Goal: Check status: Check status

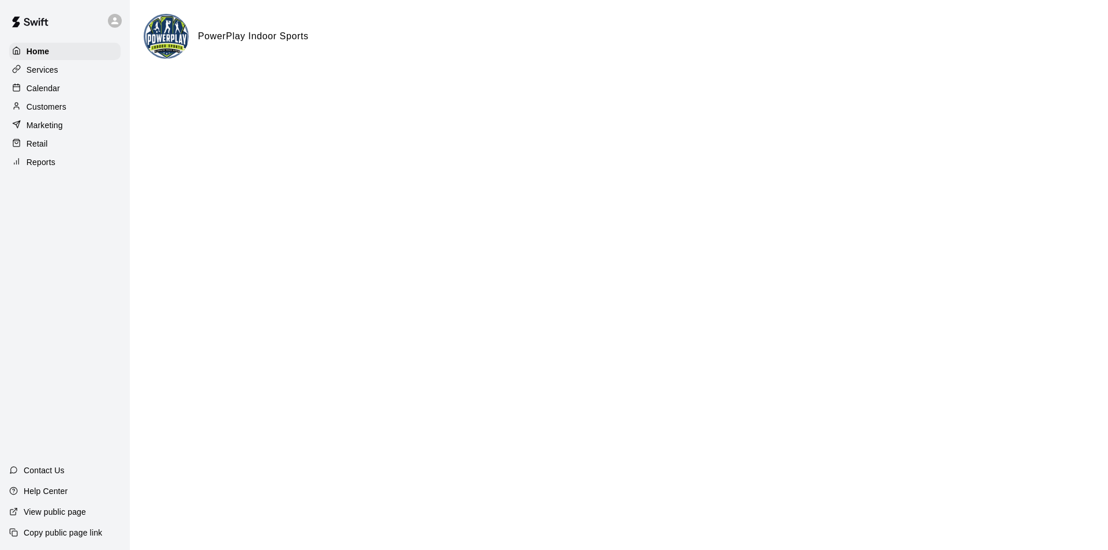
click at [49, 87] on p "Calendar" at bounding box center [43, 89] width 33 height 12
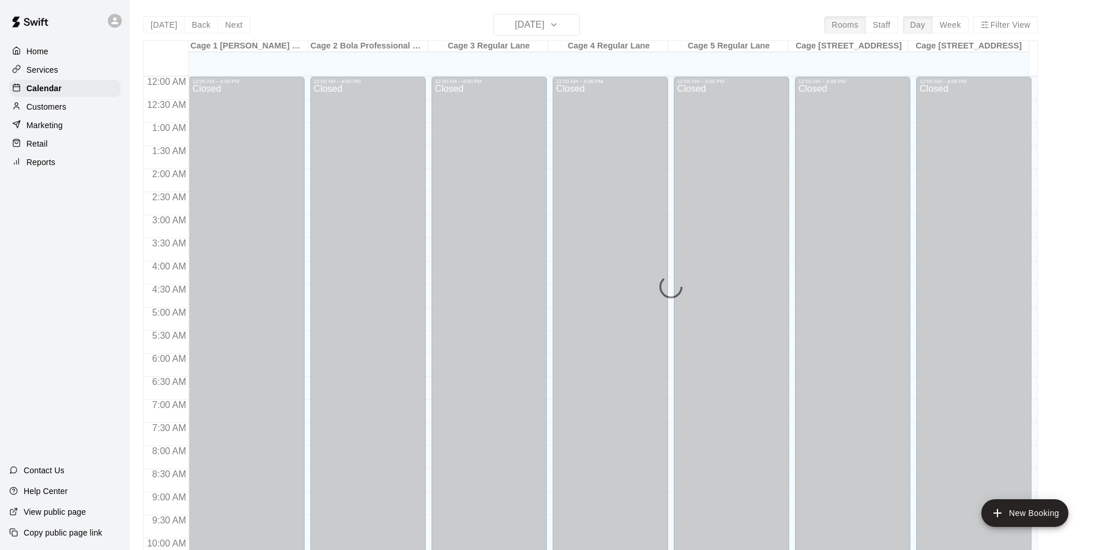
scroll to position [587, 0]
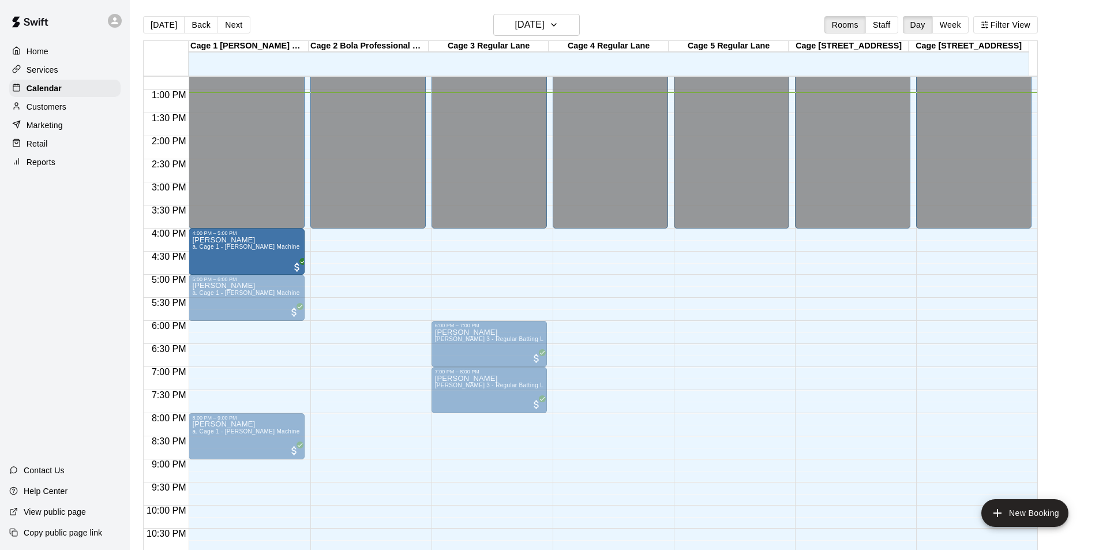
drag, startPoint x: 215, startPoint y: 340, endPoint x: 205, endPoint y: 252, distance: 88.3
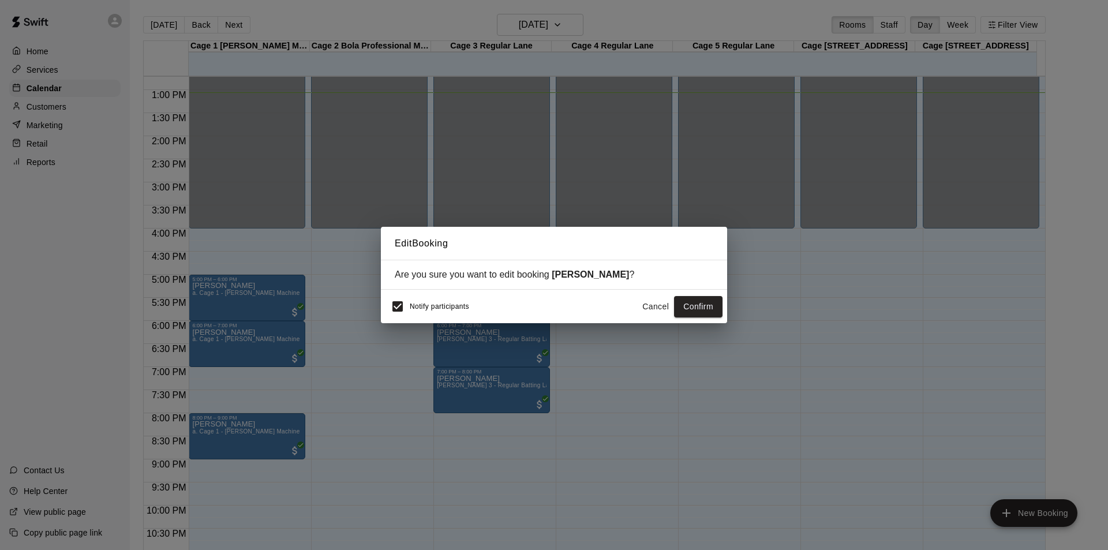
click at [706, 300] on button "Confirm" at bounding box center [698, 306] width 48 height 21
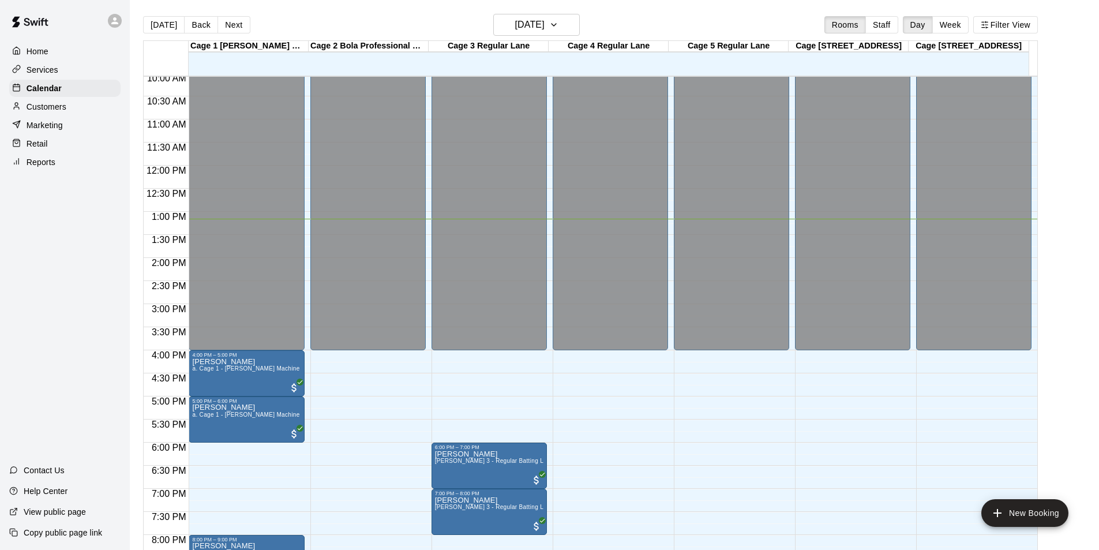
scroll to position [565, 0]
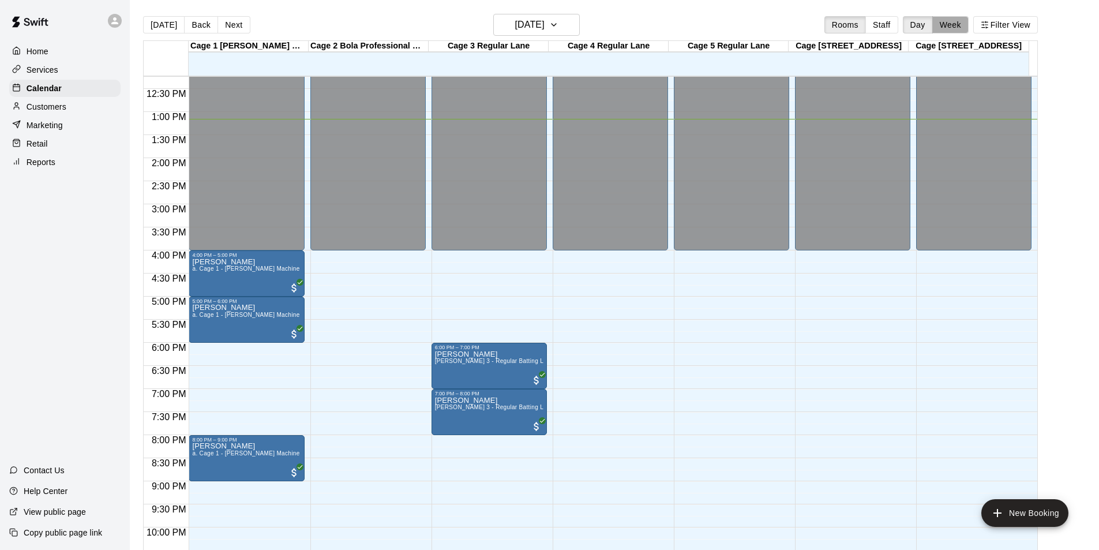
click at [954, 21] on button "Week" at bounding box center [950, 24] width 36 height 17
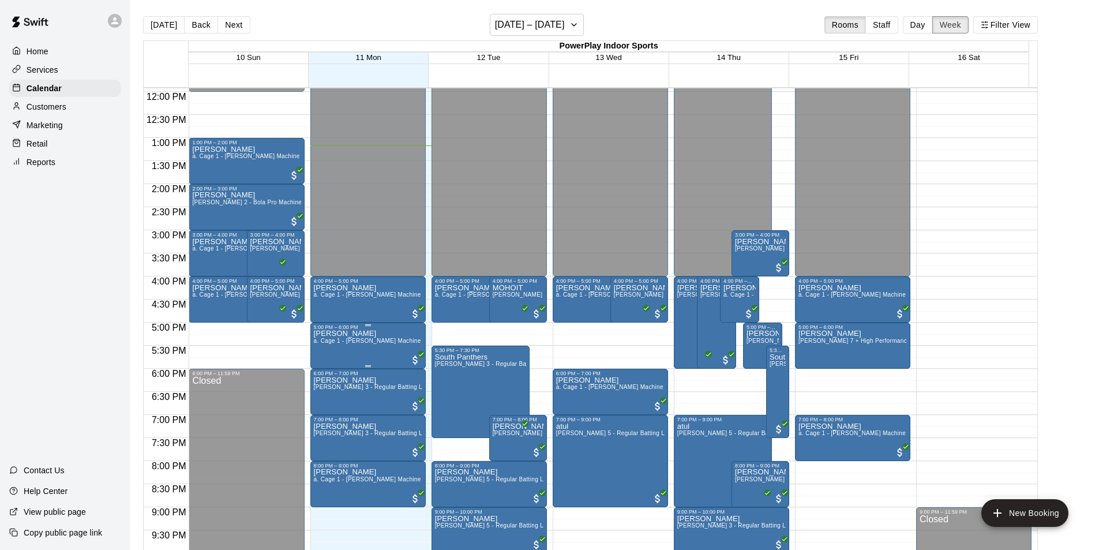
scroll to position [608, 0]
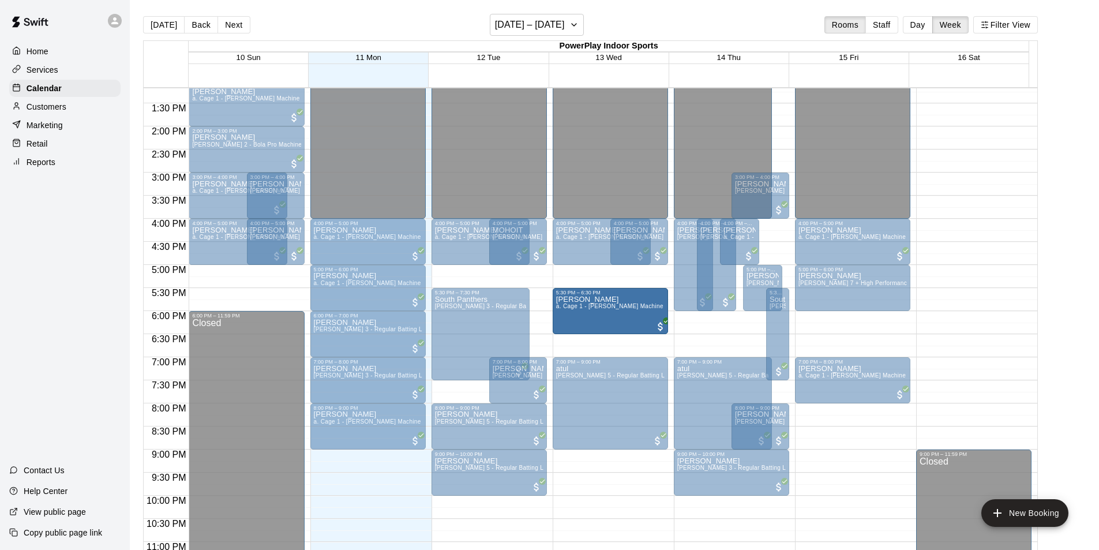
drag, startPoint x: 568, startPoint y: 332, endPoint x: 556, endPoint y: 313, distance: 22.9
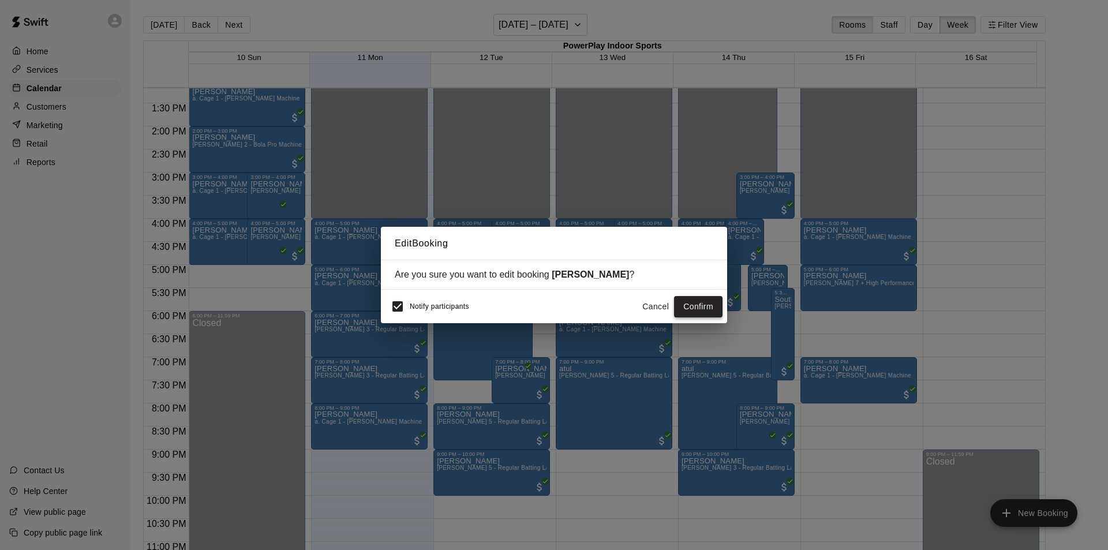
click at [694, 306] on button "Confirm" at bounding box center [698, 306] width 48 height 21
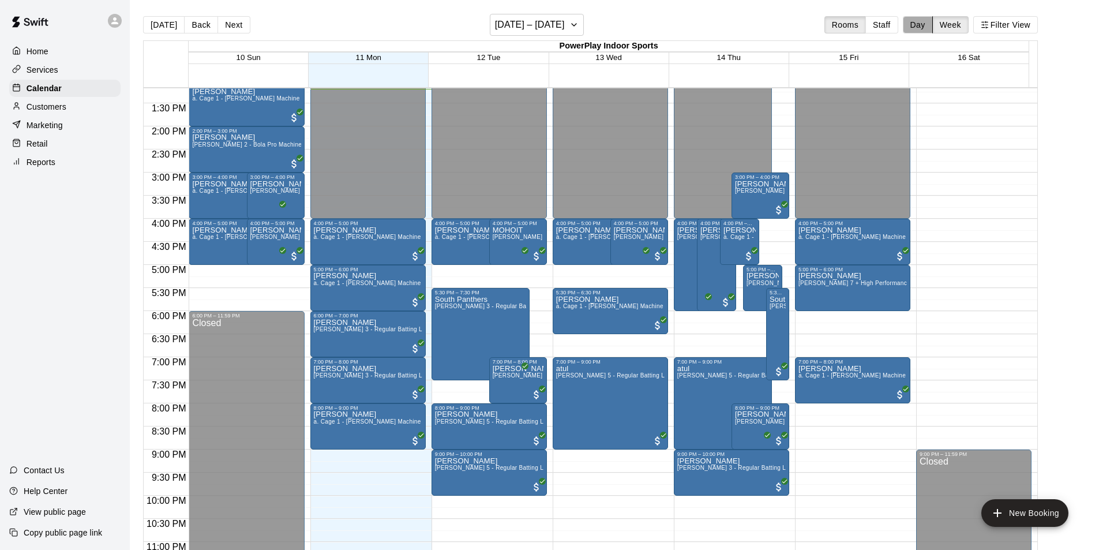
click at [928, 28] on button "Day" at bounding box center [918, 24] width 30 height 17
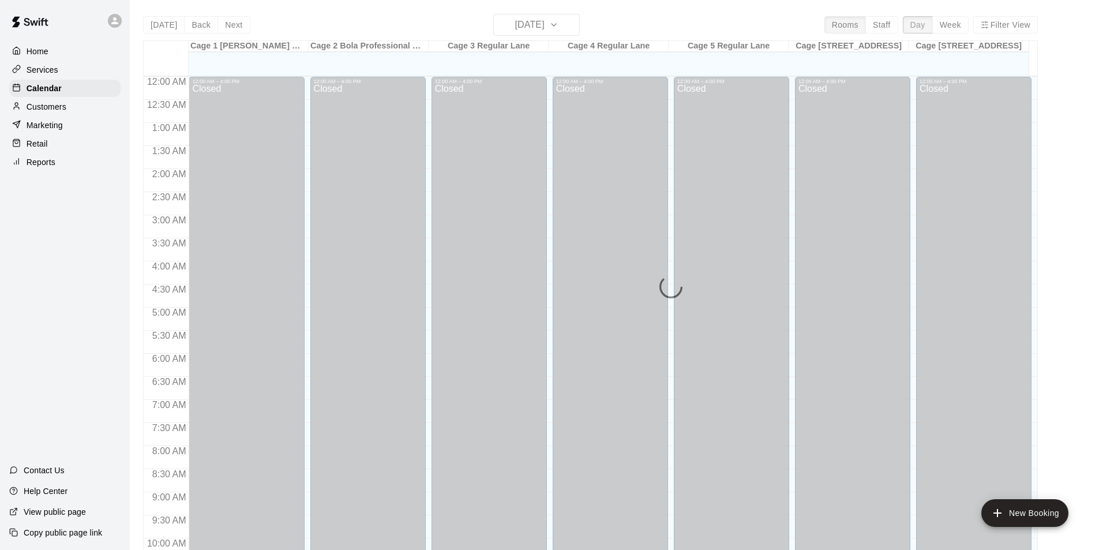
scroll to position [609, 0]
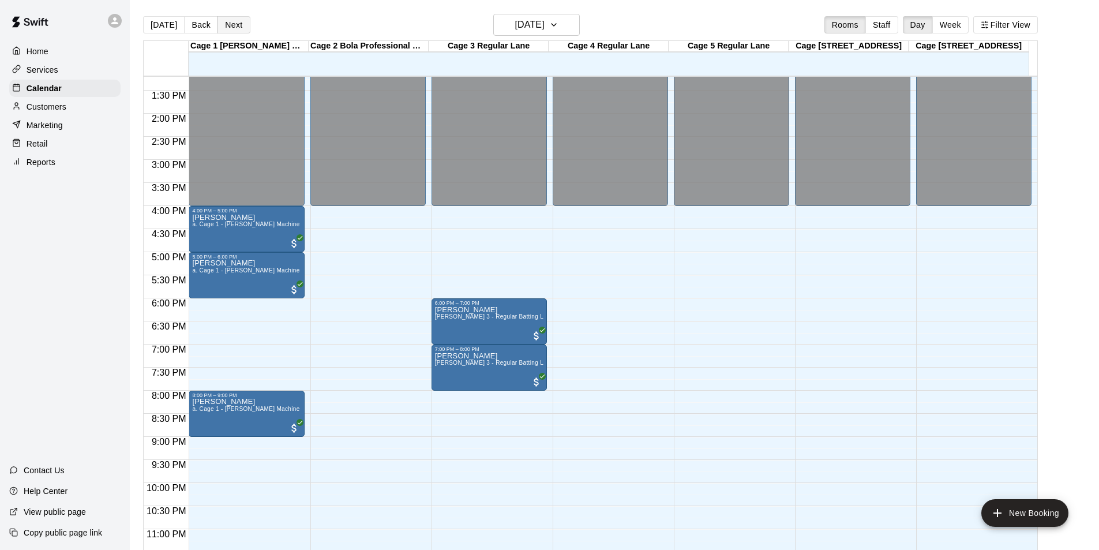
click at [232, 27] on button "Next" at bounding box center [234, 24] width 32 height 17
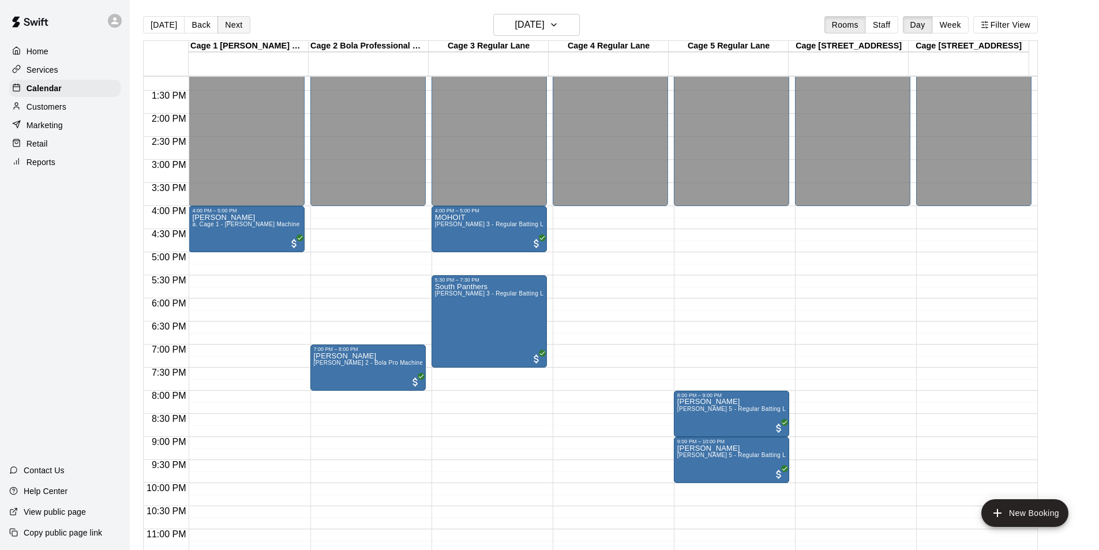
click at [232, 27] on button "Next" at bounding box center [234, 24] width 32 height 17
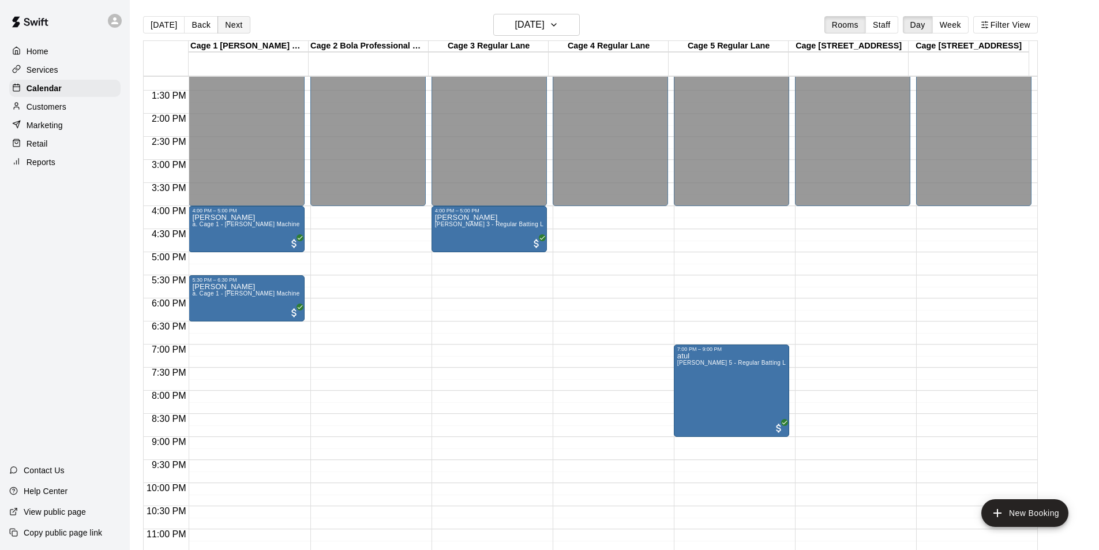
click at [232, 27] on button "Next" at bounding box center [234, 24] width 32 height 17
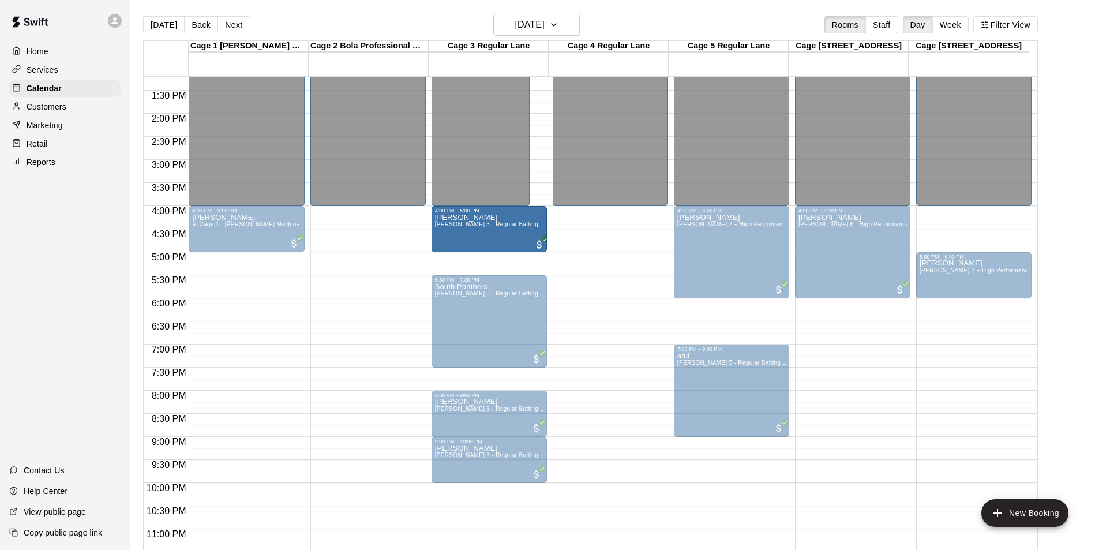
drag, startPoint x: 505, startPoint y: 174, endPoint x: 465, endPoint y: 231, distance: 69.2
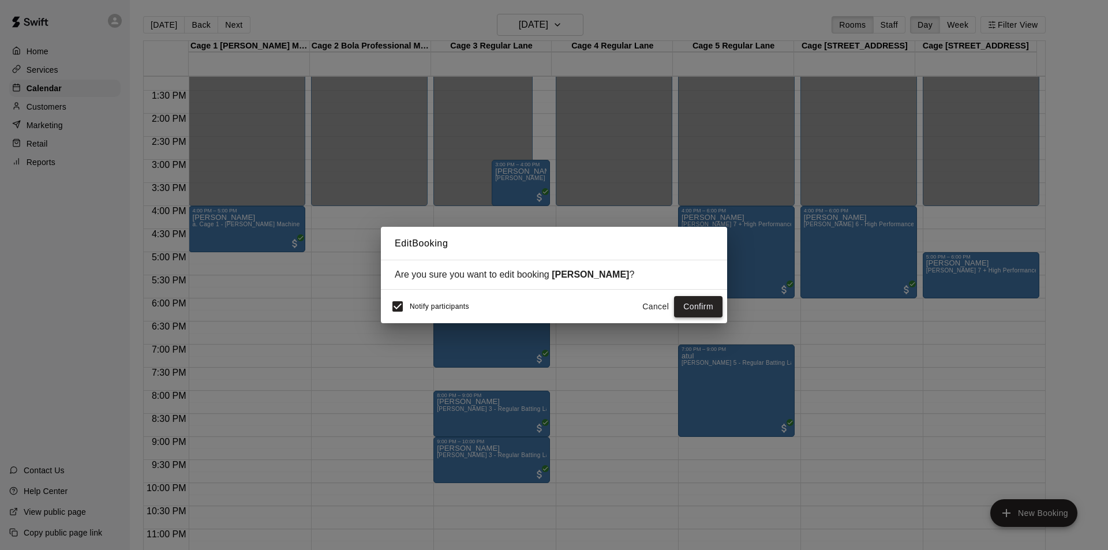
click at [695, 305] on button "Confirm" at bounding box center [698, 306] width 48 height 21
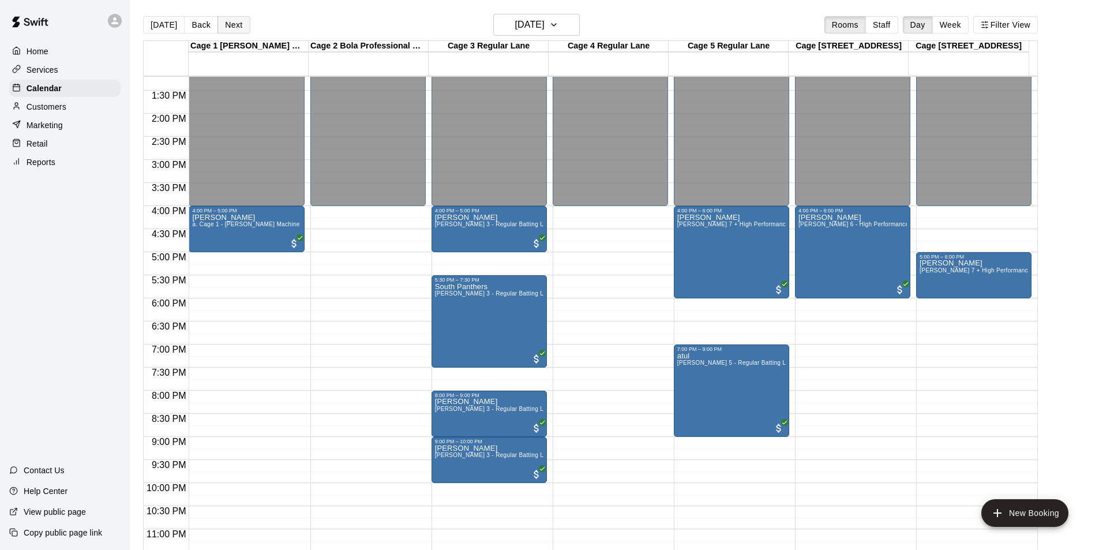
click at [233, 24] on button "Next" at bounding box center [234, 24] width 32 height 17
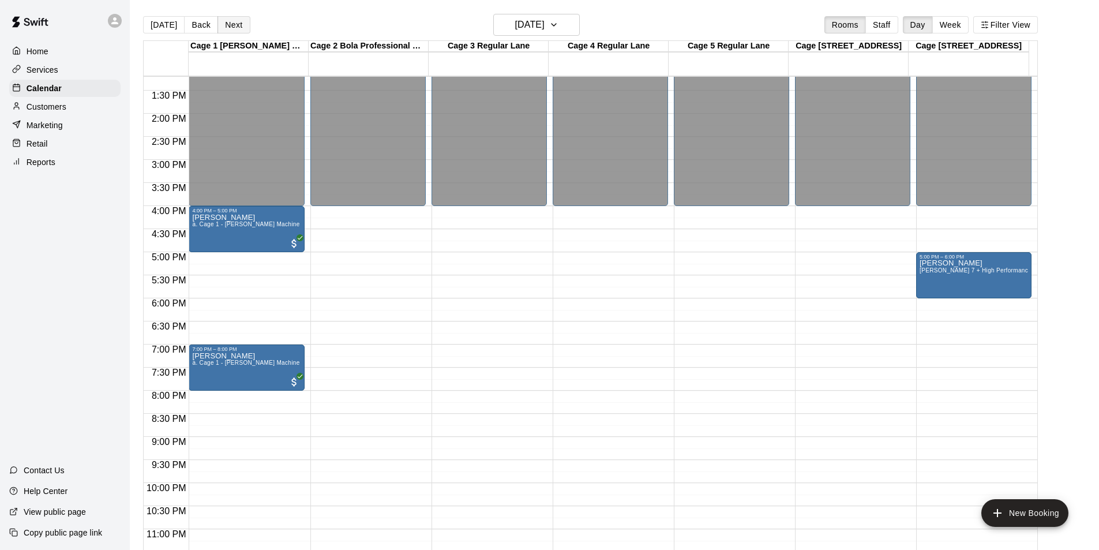
click at [233, 24] on button "Next" at bounding box center [234, 24] width 32 height 17
